Goal: Information Seeking & Learning: Learn about a topic

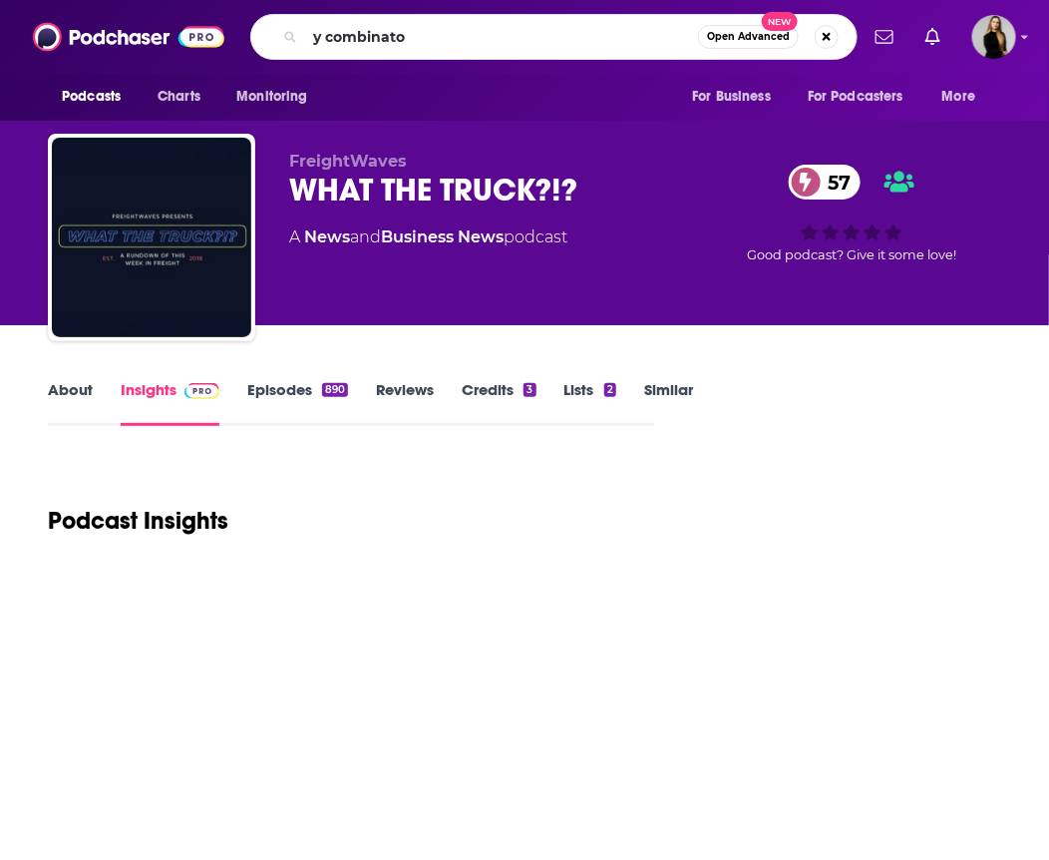
type input "y combinator"
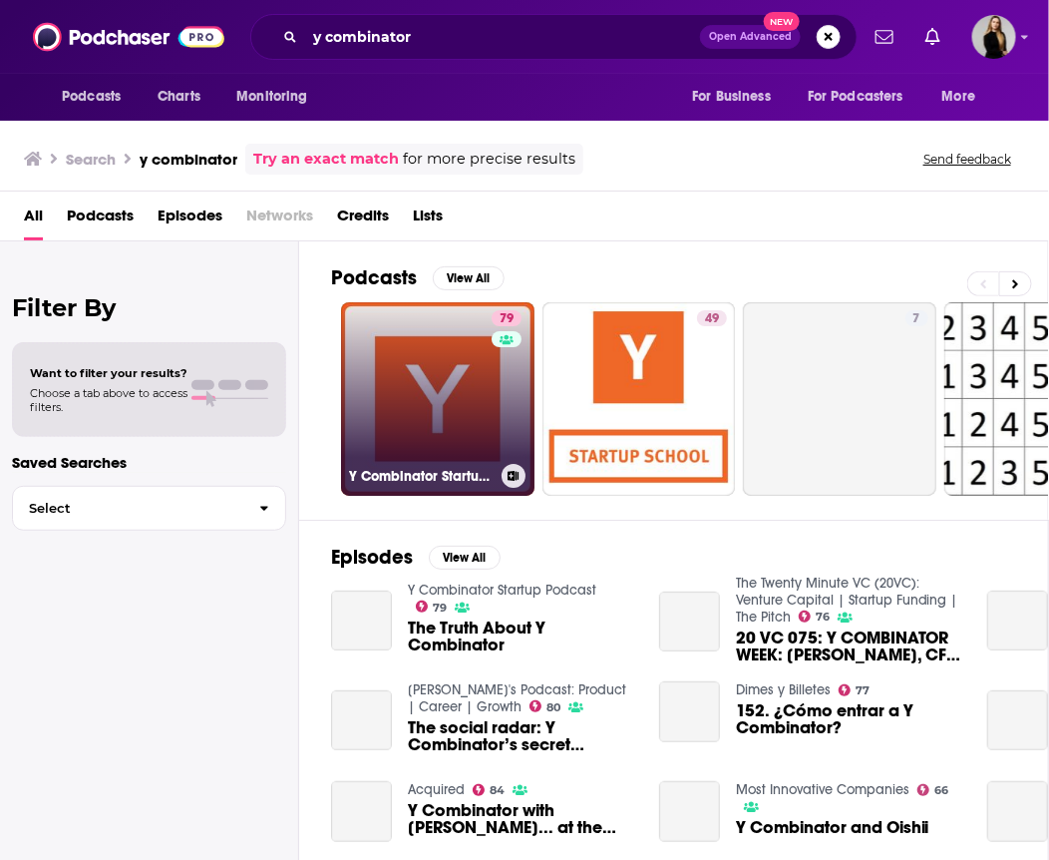
click at [381, 460] on link "79 Y Combinator Startup Podcast" at bounding box center [437, 398] width 193 height 193
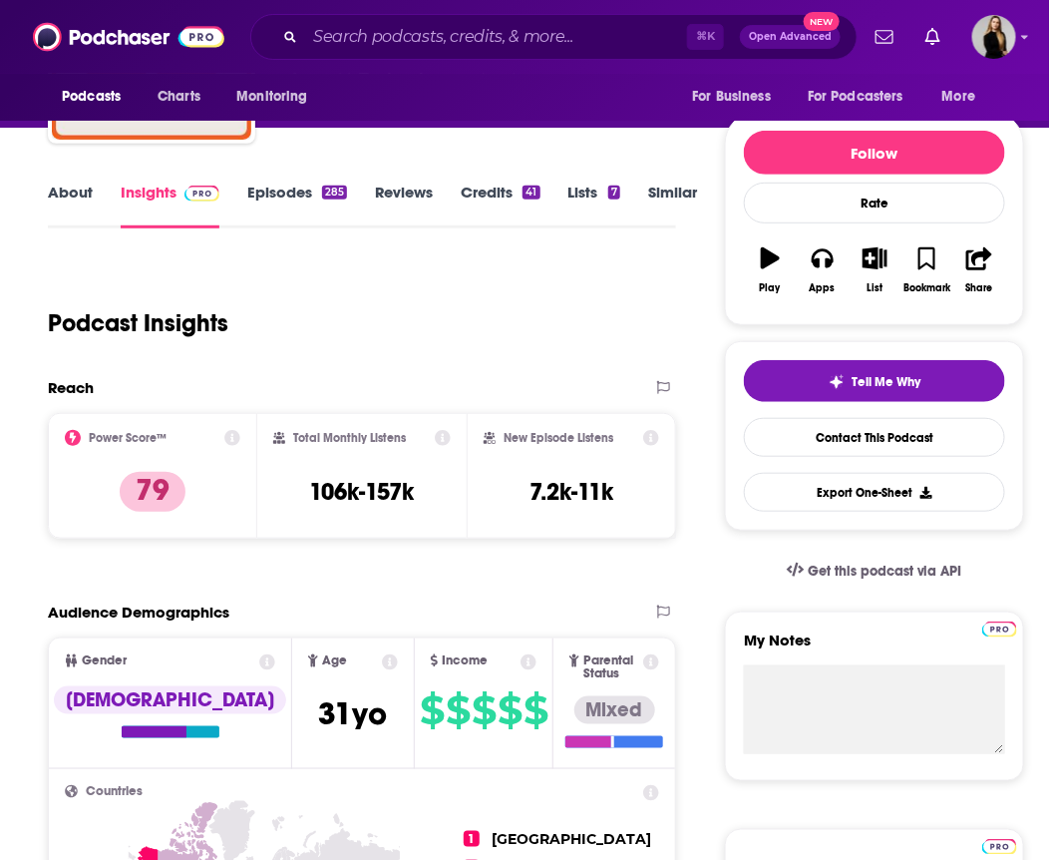
scroll to position [231, 0]
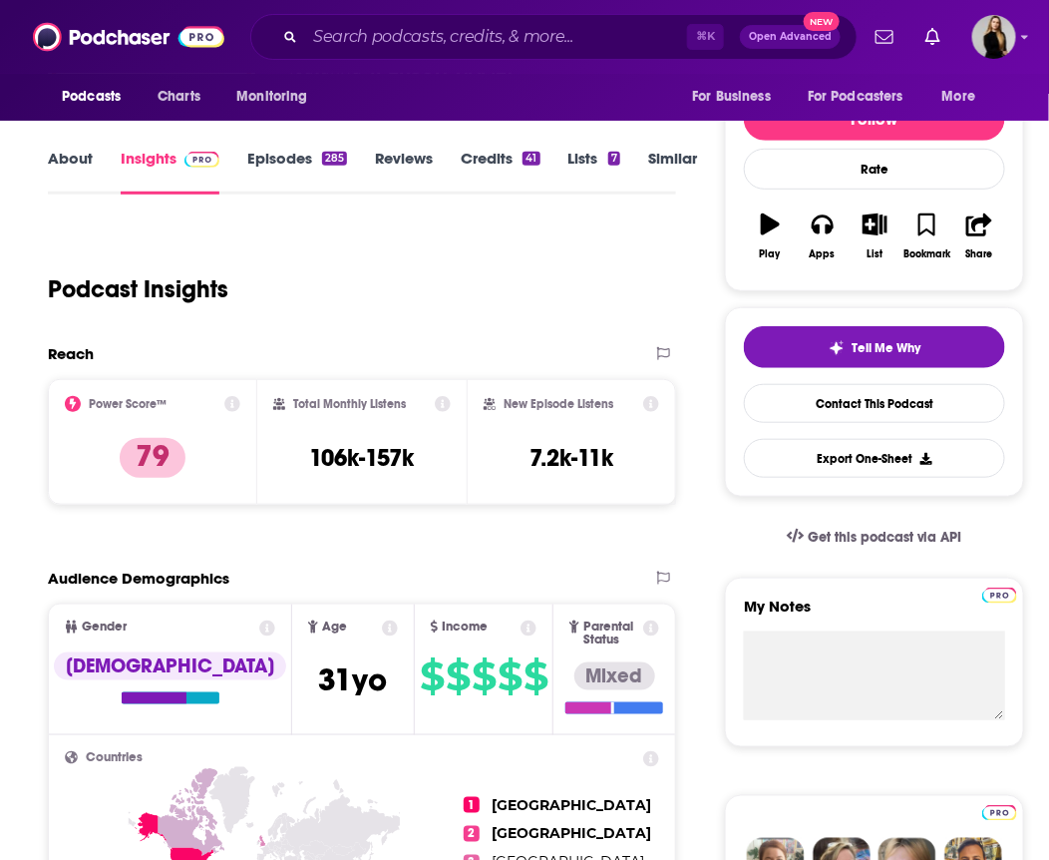
click at [67, 165] on link "About" at bounding box center [70, 172] width 45 height 46
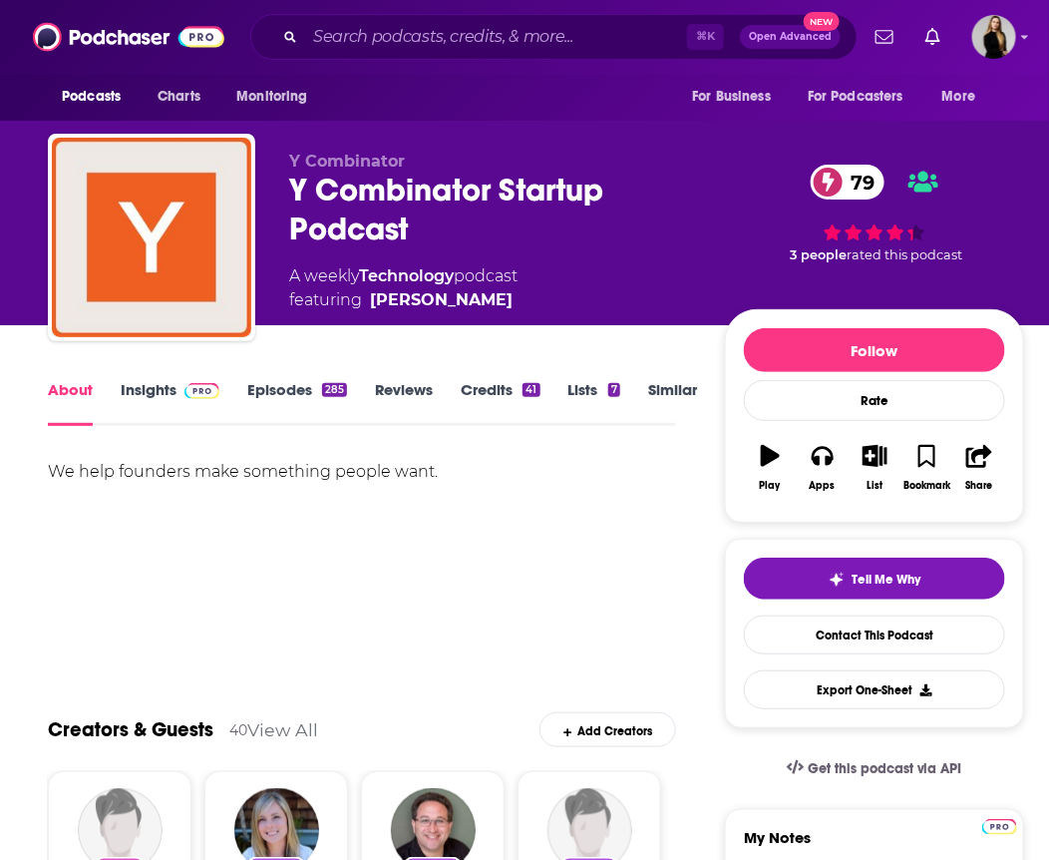
click at [286, 385] on link "Episodes 285" at bounding box center [297, 403] width 100 height 46
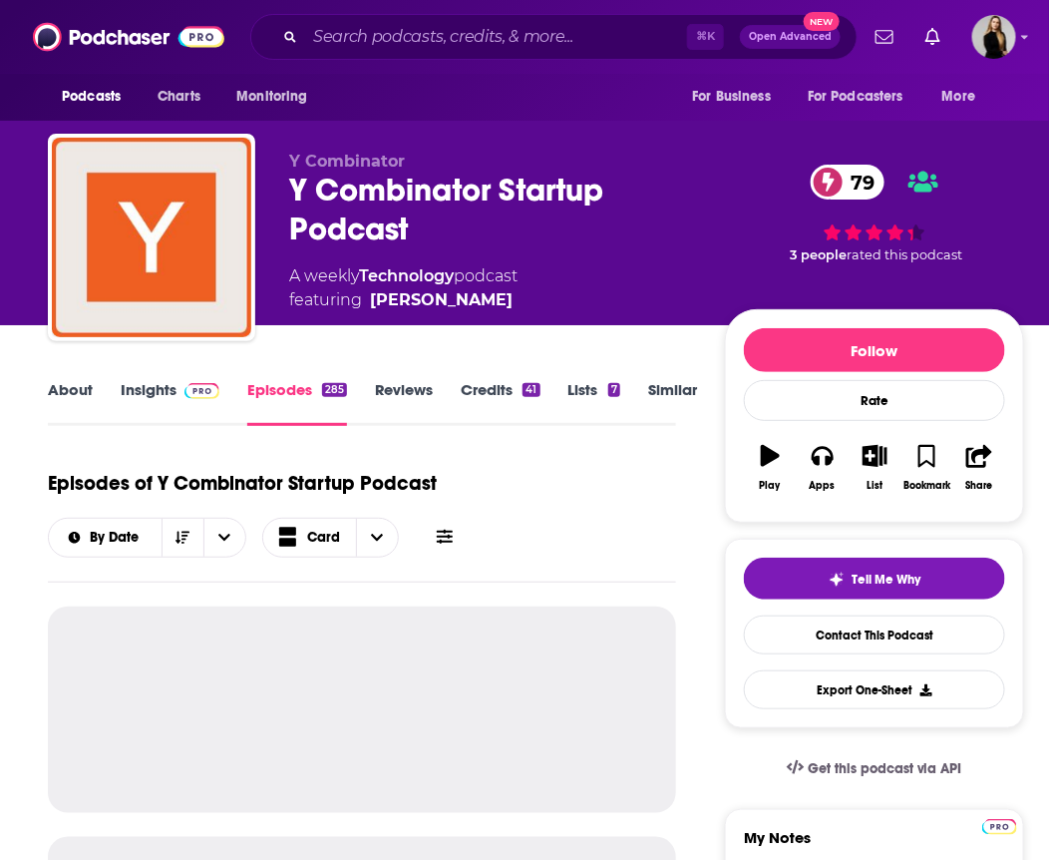
click at [171, 400] on link "Insights" at bounding box center [170, 403] width 99 height 46
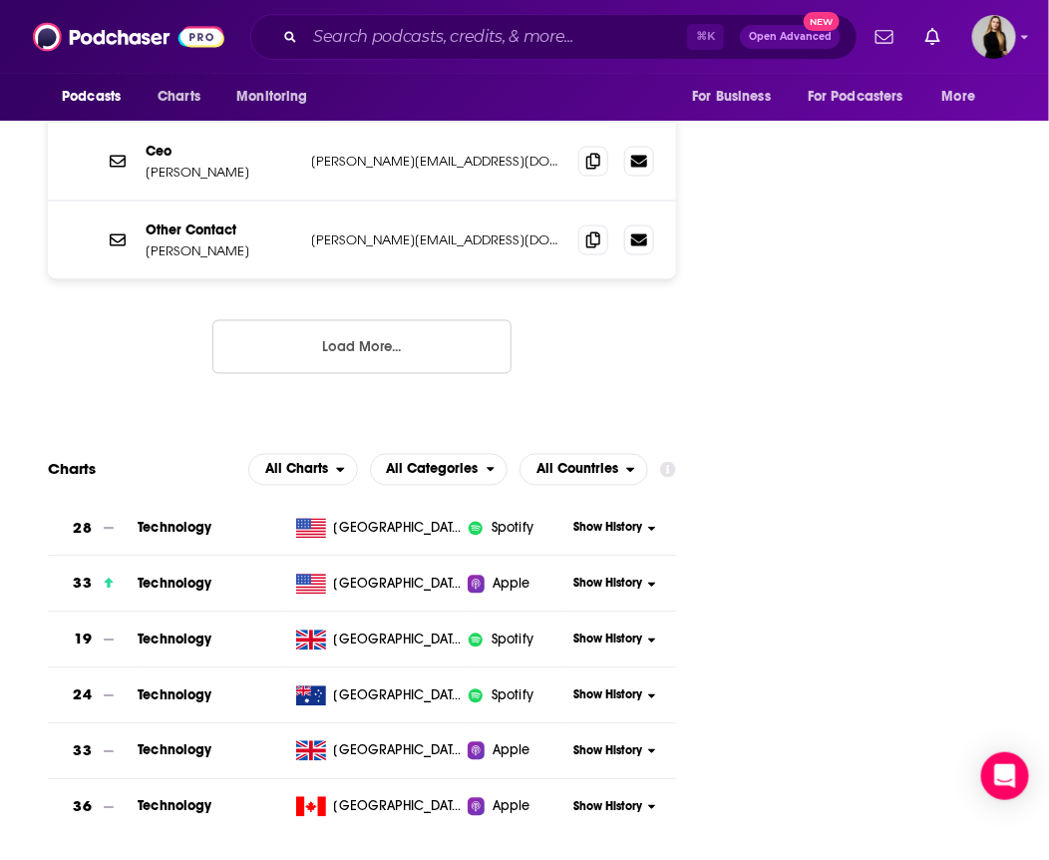
scroll to position [2875, 0]
